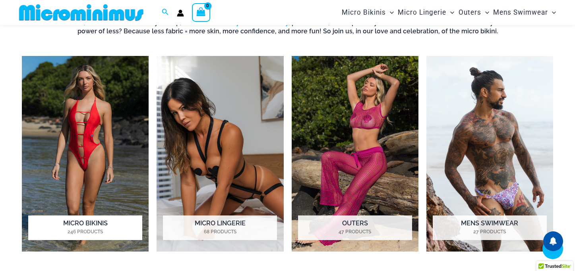
scroll to position [537, 0]
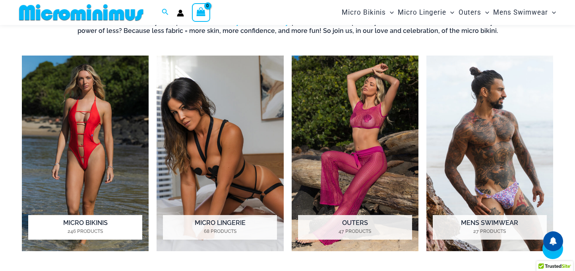
type input "**********"
click at [89, 162] on img "Visit product category Micro Bikinis" at bounding box center [85, 154] width 127 height 196
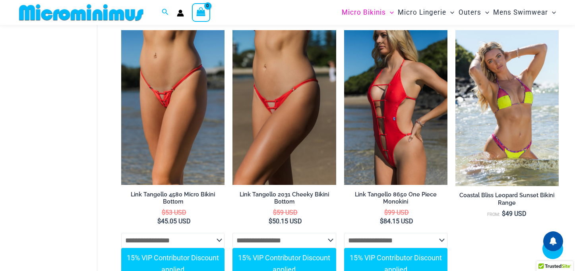
scroll to position [999, 0]
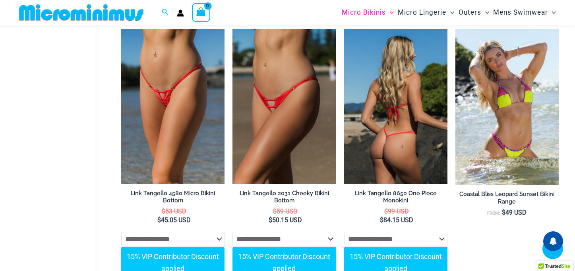
type input "**********"
click at [393, 91] on img at bounding box center [395, 106] width 103 height 155
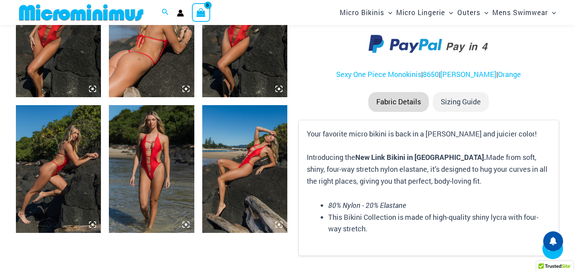
scroll to position [639, 0]
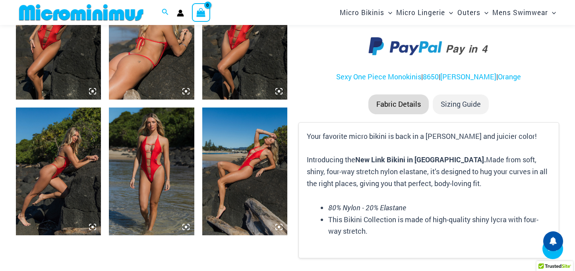
type input "**********"
click at [136, 131] on img at bounding box center [151, 172] width 85 height 128
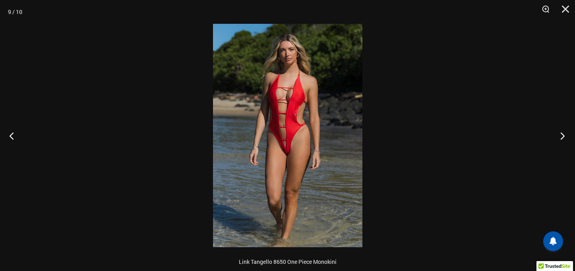
click at [561, 133] on button "Next" at bounding box center [560, 136] width 30 height 40
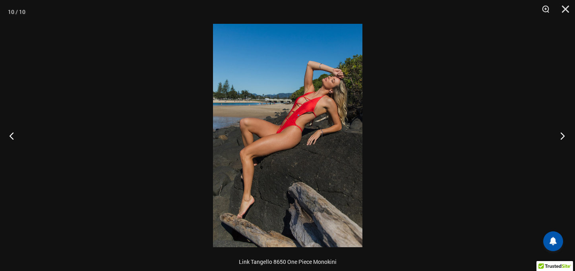
click at [561, 133] on button "Next" at bounding box center [560, 136] width 30 height 40
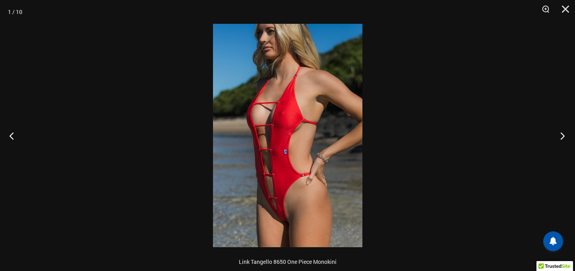
click at [561, 133] on button "Next" at bounding box center [560, 136] width 30 height 40
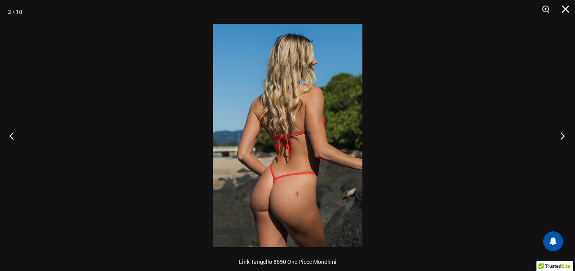
click at [561, 133] on button "Next" at bounding box center [560, 136] width 30 height 40
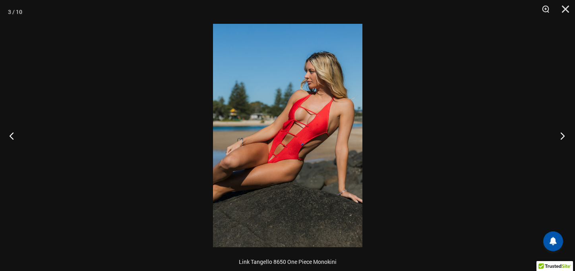
click at [561, 133] on button "Next" at bounding box center [560, 136] width 30 height 40
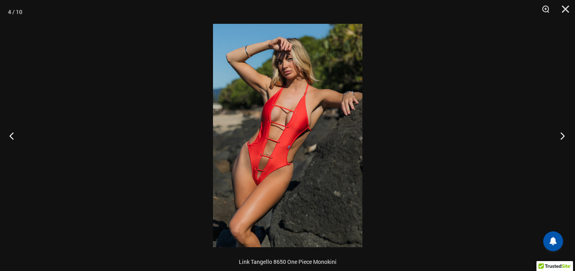
click at [561, 133] on button "Next" at bounding box center [560, 136] width 30 height 40
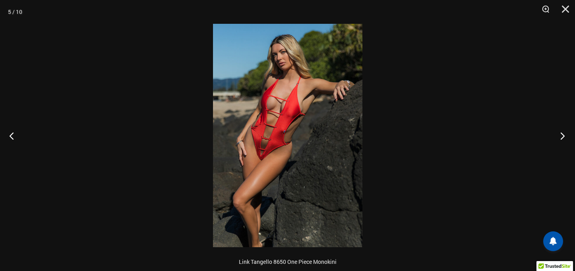
click at [561, 133] on button "Next" at bounding box center [560, 136] width 30 height 40
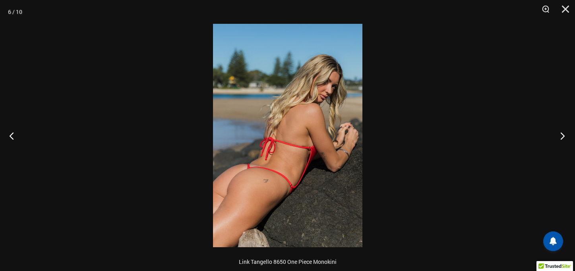
click at [561, 133] on button "Next" at bounding box center [560, 136] width 30 height 40
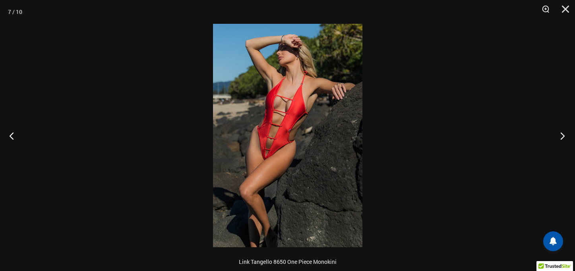
click at [561, 133] on button "Next" at bounding box center [560, 136] width 30 height 40
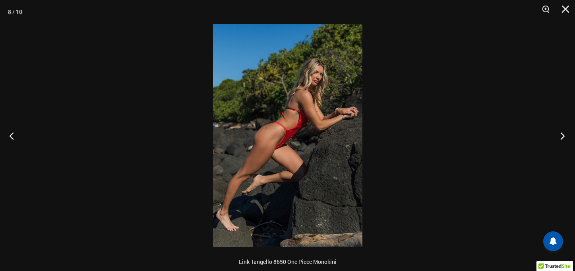
click at [561, 133] on button "Next" at bounding box center [560, 136] width 30 height 40
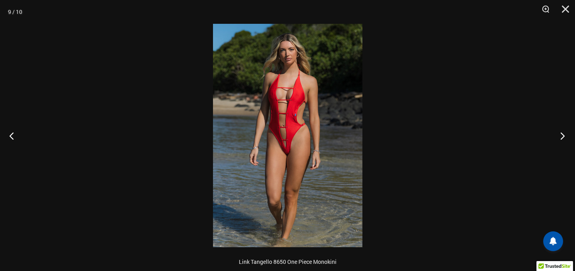
click at [561, 133] on button "Next" at bounding box center [560, 136] width 30 height 40
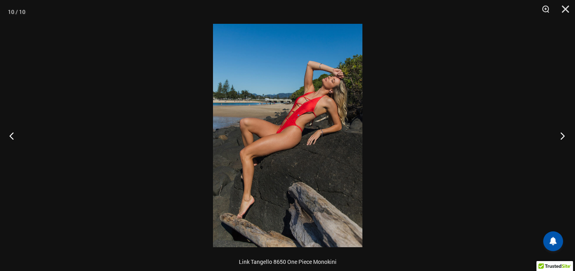
click at [561, 133] on button "Next" at bounding box center [560, 136] width 30 height 40
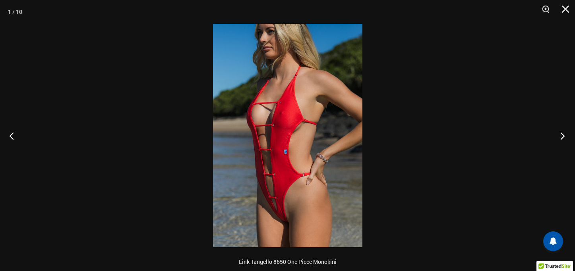
click at [561, 133] on button "Next" at bounding box center [560, 136] width 30 height 40
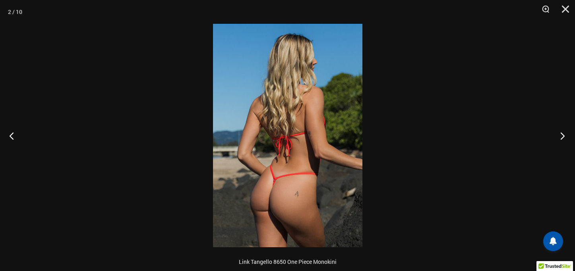
click at [561, 133] on button "Next" at bounding box center [560, 136] width 30 height 40
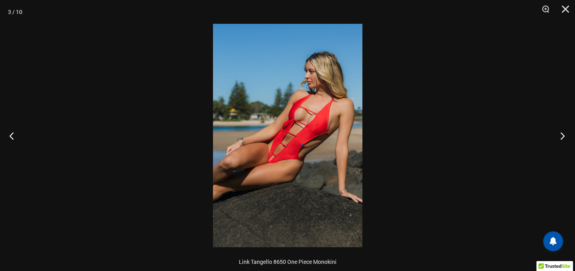
click at [561, 133] on button "Next" at bounding box center [560, 136] width 30 height 40
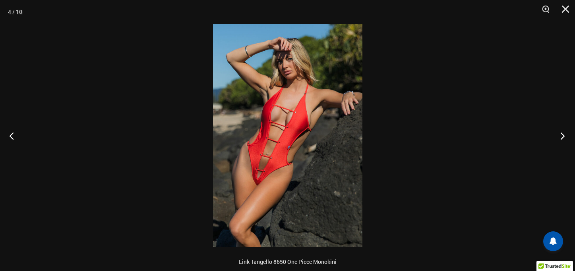
click at [561, 133] on button "Next" at bounding box center [560, 136] width 30 height 40
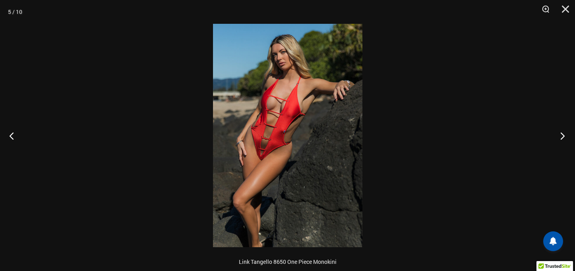
click at [561, 133] on button "Next" at bounding box center [560, 136] width 30 height 40
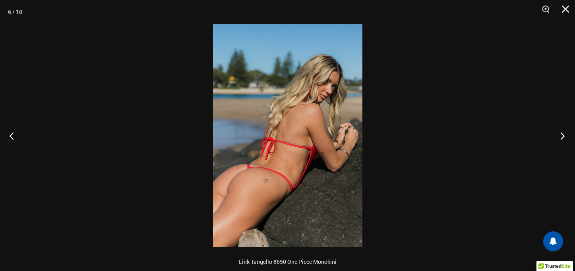
click at [561, 133] on button "Next" at bounding box center [560, 136] width 30 height 40
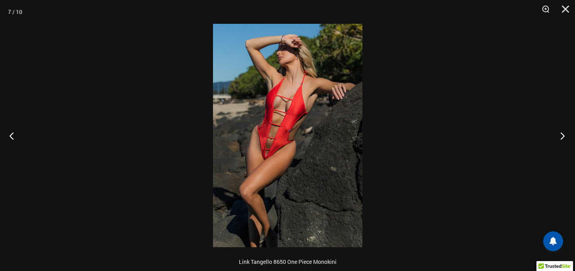
click at [561, 133] on button "Next" at bounding box center [560, 136] width 30 height 40
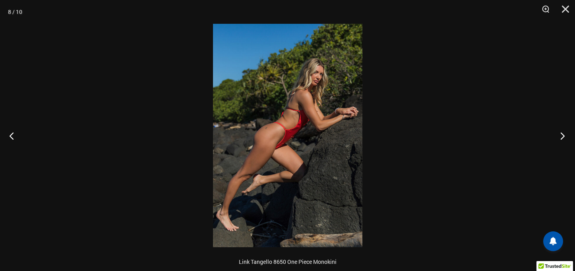
click at [561, 133] on button "Next" at bounding box center [560, 136] width 30 height 40
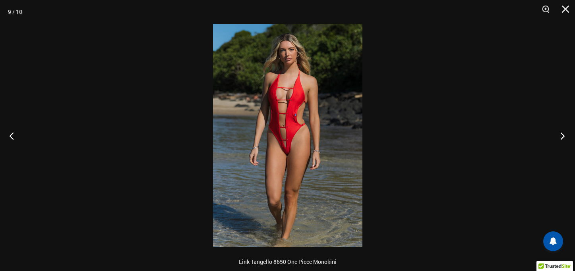
click at [561, 133] on button "Next" at bounding box center [560, 136] width 30 height 40
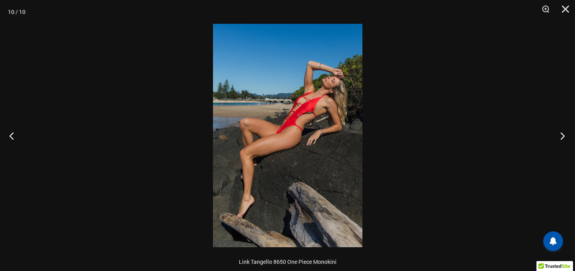
click at [561, 133] on button "Next" at bounding box center [560, 136] width 30 height 40
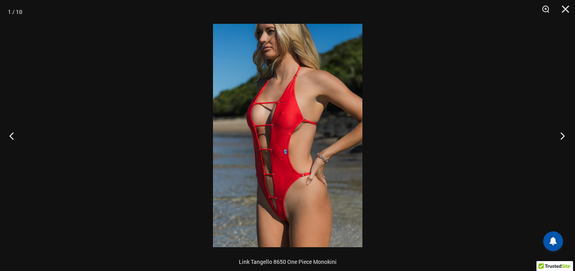
click at [561, 133] on button "Next" at bounding box center [560, 136] width 30 height 40
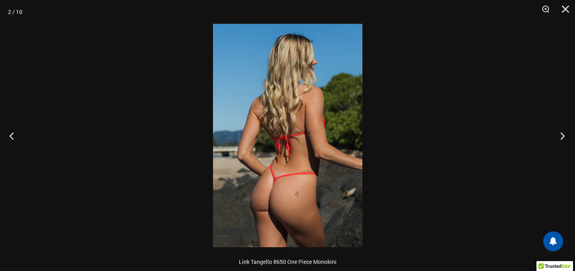
click at [561, 133] on button "Next" at bounding box center [560, 136] width 30 height 40
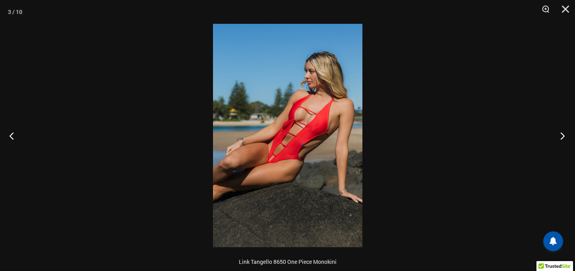
click at [561, 133] on button "Next" at bounding box center [560, 136] width 30 height 40
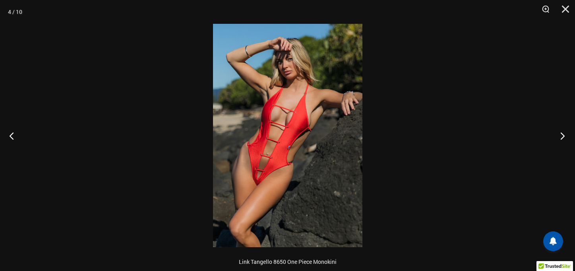
click at [561, 133] on button "Next" at bounding box center [560, 136] width 30 height 40
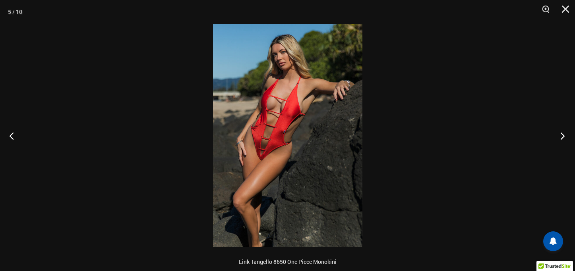
click at [561, 133] on button "Next" at bounding box center [560, 136] width 30 height 40
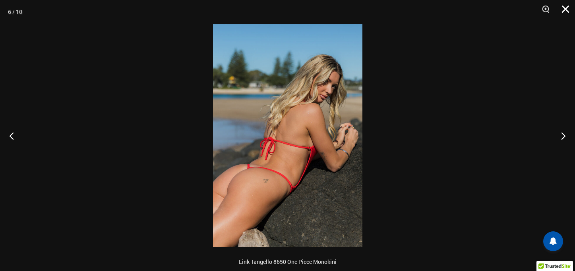
click at [562, 6] on button "Close" at bounding box center [562, 12] width 20 height 24
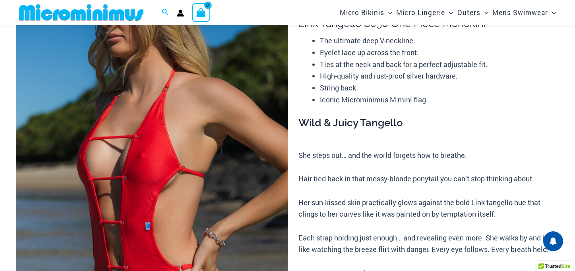
scroll to position [0, 0]
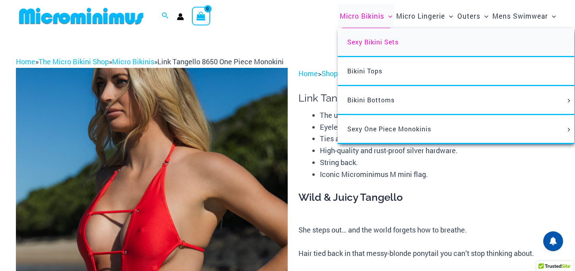
click at [361, 41] on span "Sexy Bikini Sets" at bounding box center [372, 42] width 51 height 8
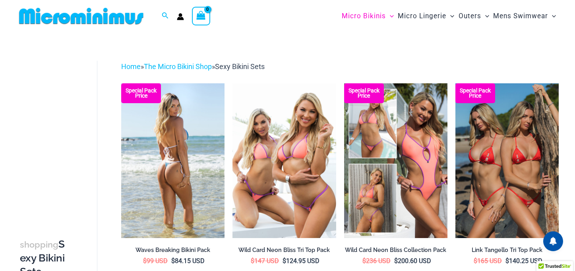
type input "**********"
click at [179, 150] on img at bounding box center [172, 160] width 103 height 155
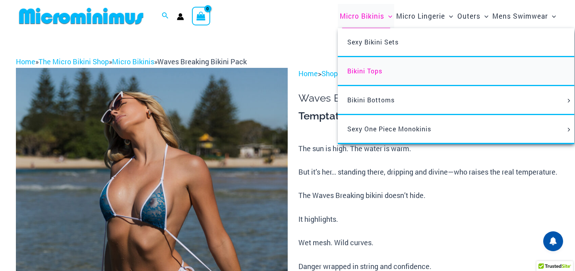
type input "**********"
click at [357, 70] on span "Bikini Tops" at bounding box center [364, 71] width 35 height 8
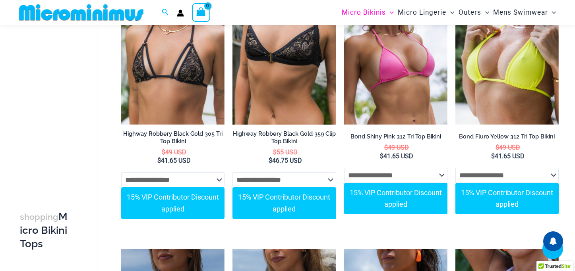
scroll to position [1183, 0]
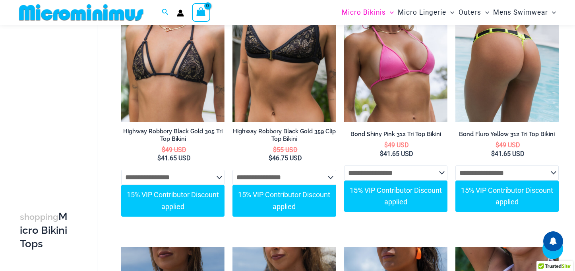
type input "**********"
click at [505, 61] on img at bounding box center [506, 44] width 103 height 155
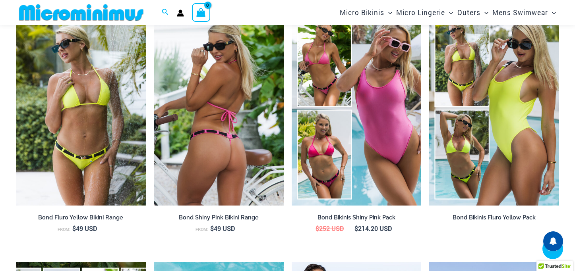
scroll to position [798, 0]
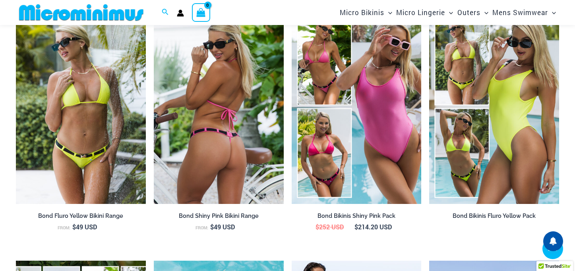
type input "**********"
click at [206, 131] on img at bounding box center [219, 107] width 130 height 195
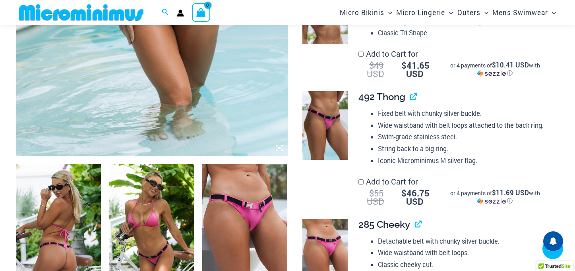
scroll to position [312, 0]
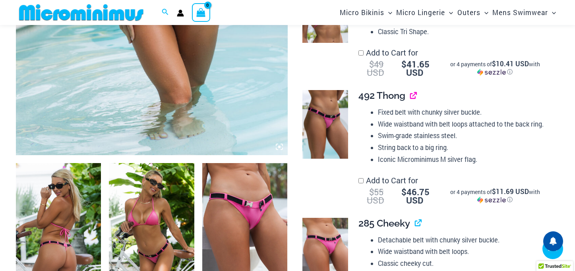
type input "**********"
click at [410, 98] on link "View product" at bounding box center [410, 96] width 0 height 12
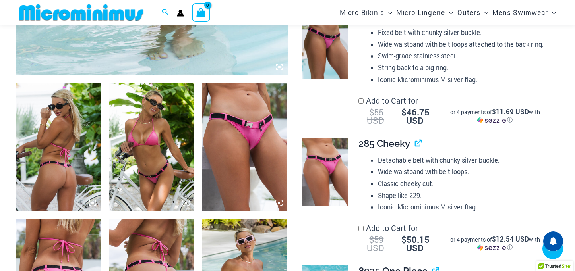
scroll to position [395, 0]
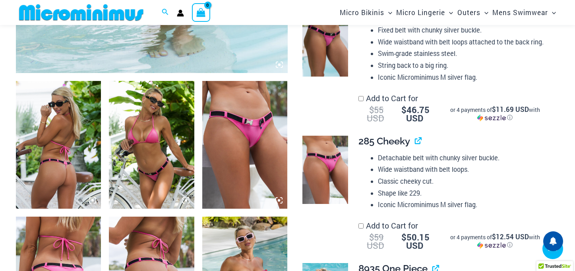
click at [323, 162] on img at bounding box center [325, 170] width 46 height 69
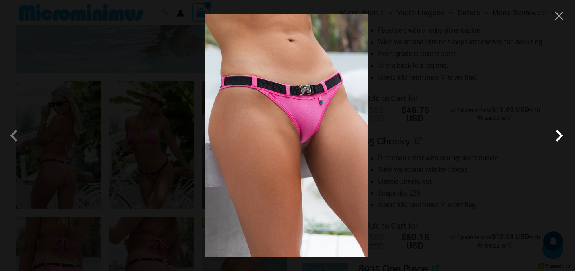
click at [555, 134] on span at bounding box center [559, 136] width 24 height 24
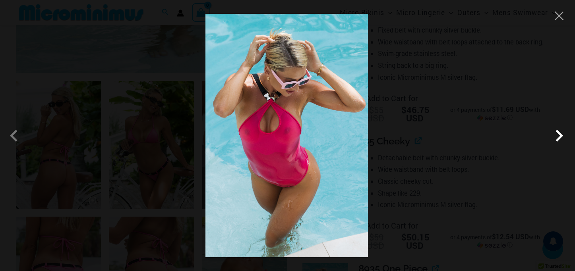
click at [555, 134] on span at bounding box center [559, 136] width 24 height 24
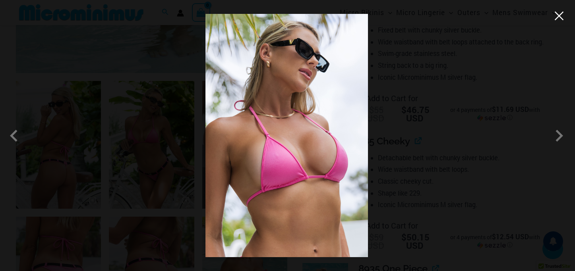
click at [557, 16] on button "Close" at bounding box center [559, 16] width 12 height 12
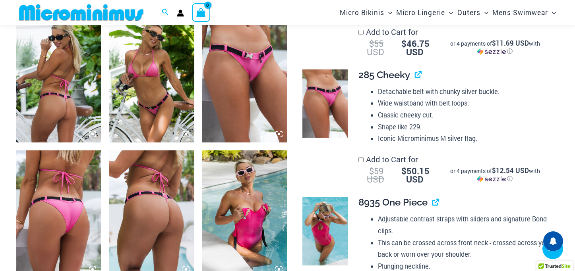
scroll to position [462, 0]
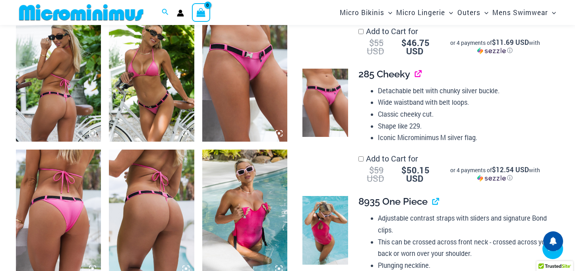
click at [415, 73] on link "View product" at bounding box center [415, 74] width 0 height 12
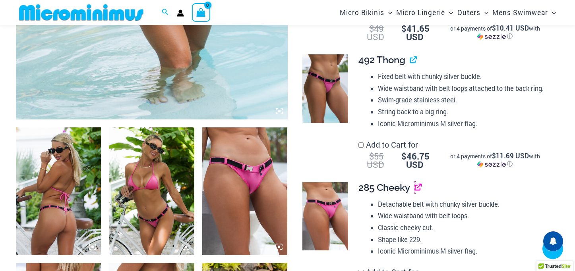
scroll to position [347, 0]
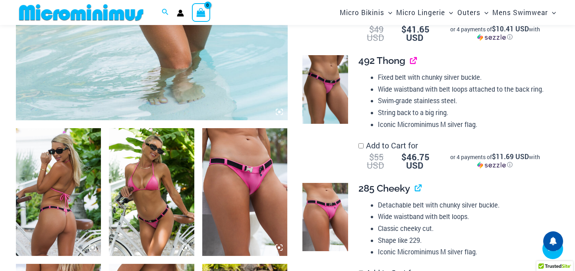
click at [410, 60] on link "View product" at bounding box center [410, 61] width 0 height 12
click at [415, 187] on link "View product" at bounding box center [415, 189] width 0 height 12
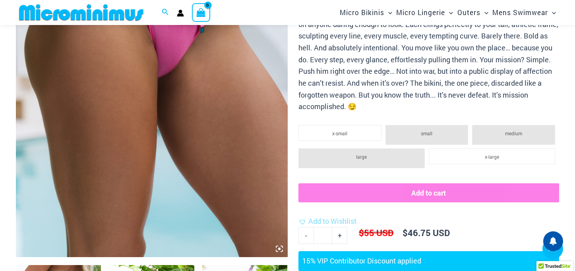
scroll to position [213, 0]
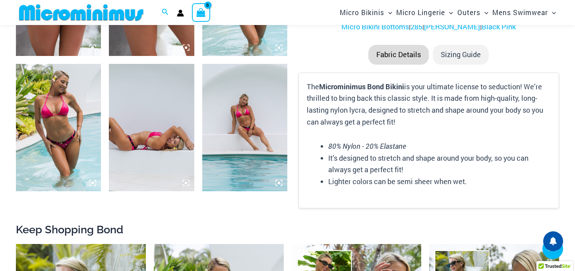
scroll to position [554, 0]
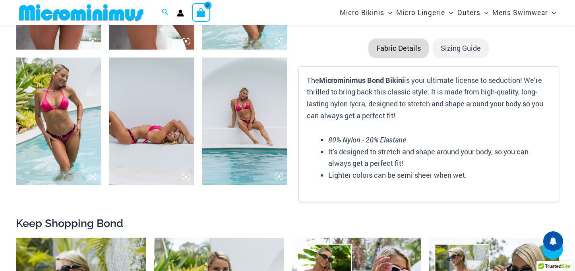
type input "**********"
click at [455, 49] on li "Sizing Guide" at bounding box center [460, 49] width 56 height 20
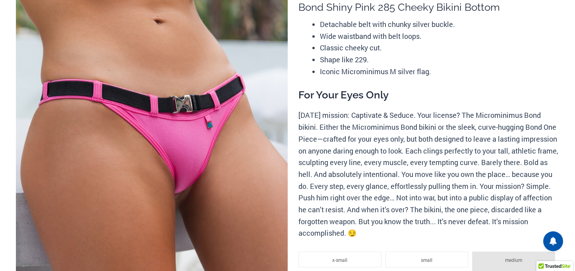
scroll to position [0, 0]
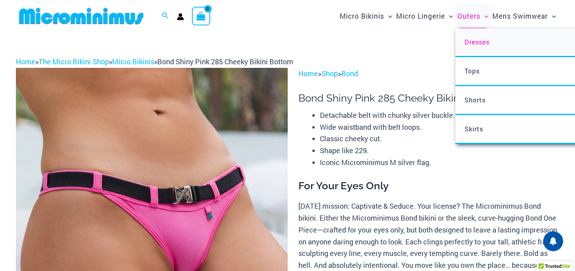
click at [470, 47] on link "Dresses" at bounding box center [573, 42] width 236 height 29
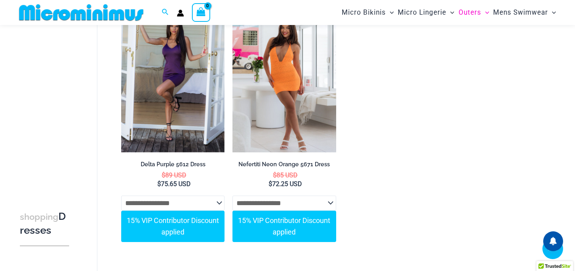
scroll to position [631, 0]
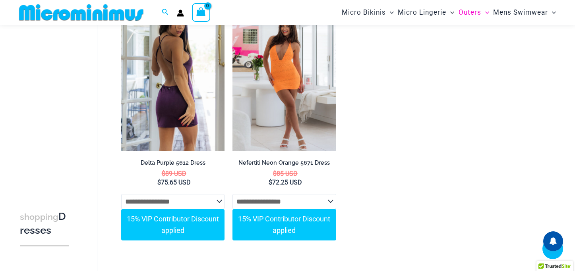
type input "**********"
click at [174, 116] on img at bounding box center [172, 73] width 103 height 155
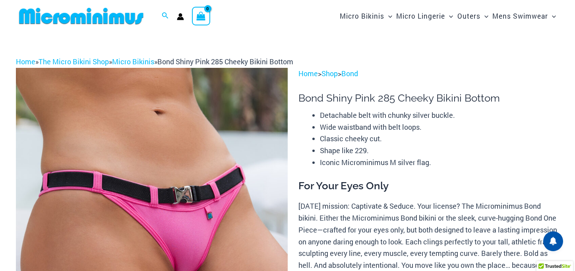
type input "**********"
click at [125, 16] on img at bounding box center [81, 16] width 131 height 18
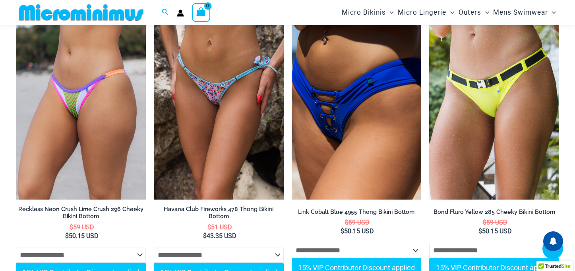
scroll to position [1893, 0]
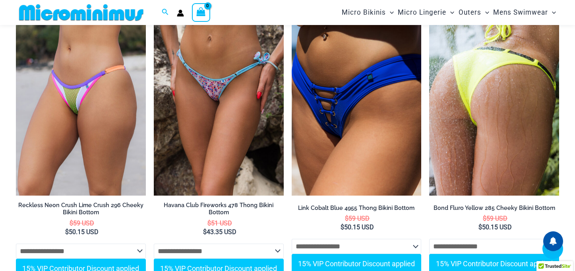
type input "**********"
click at [514, 47] on img at bounding box center [494, 98] width 130 height 195
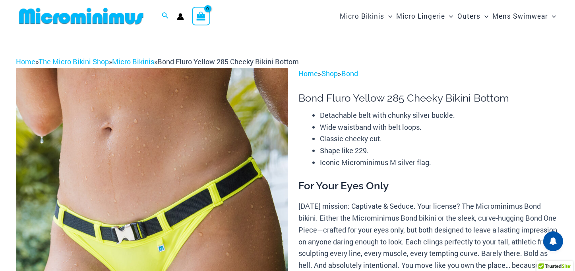
type input "**********"
click at [108, 17] on img at bounding box center [81, 16] width 131 height 18
